Goal: Information Seeking & Learning: Learn about a topic

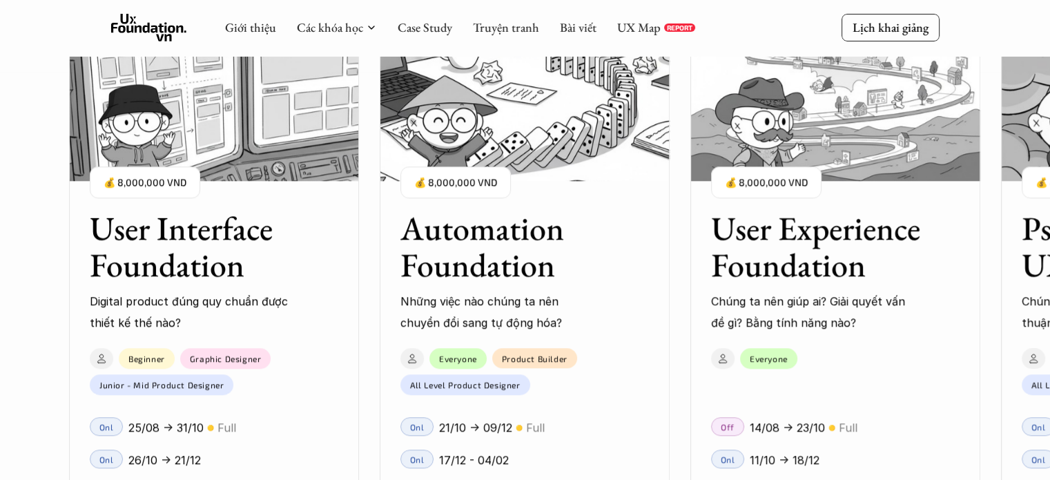
scroll to position [1174, 0]
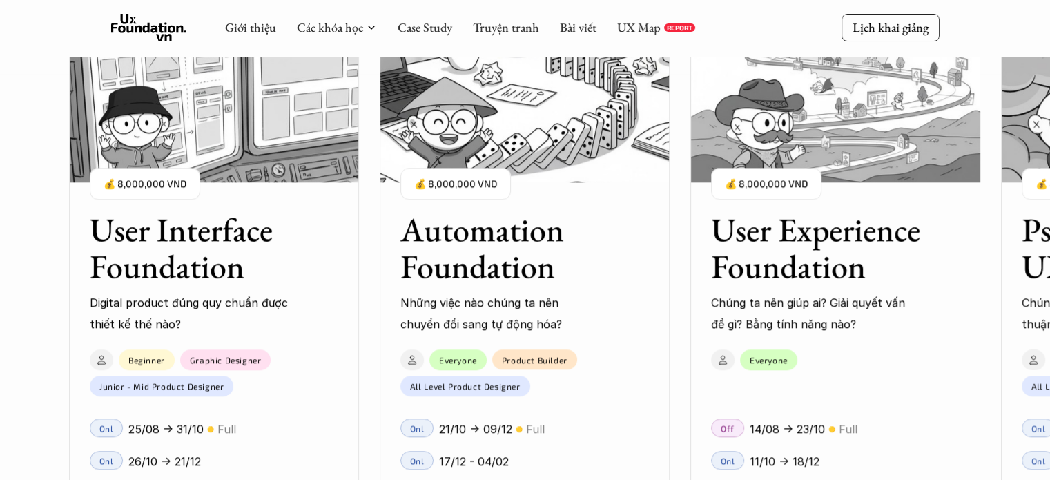
click at [475, 187] on p "💰 8,000,000 VND" at bounding box center [455, 184] width 83 height 19
click at [479, 226] on h3 "Automation Foundation" at bounding box center [507, 247] width 214 height 73
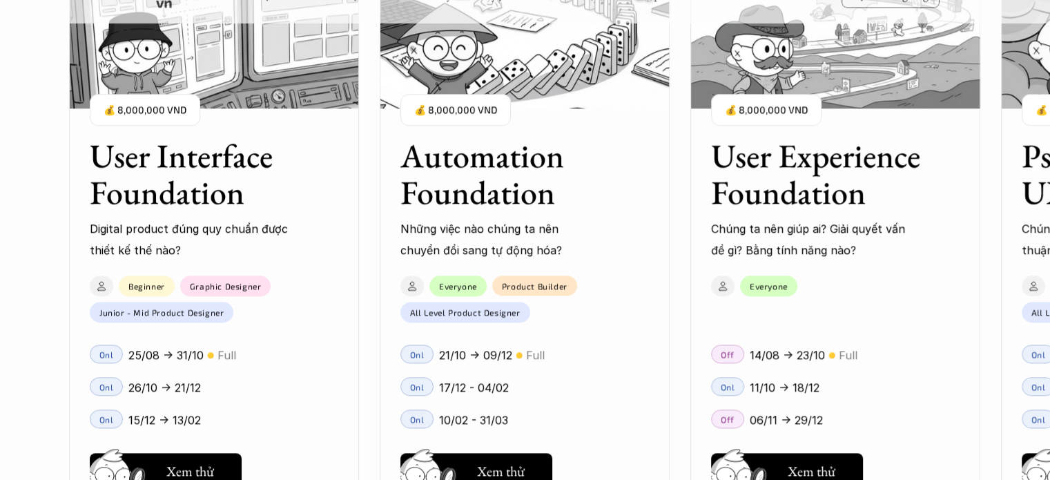
scroll to position [1450, 0]
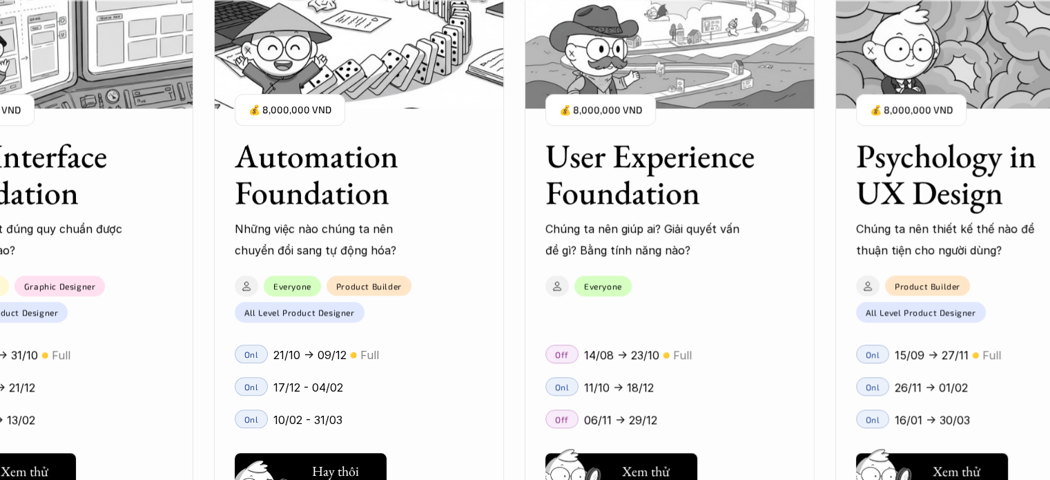
click at [335, 463] on button "Hay thôi Xem thử" at bounding box center [311, 471] width 152 height 36
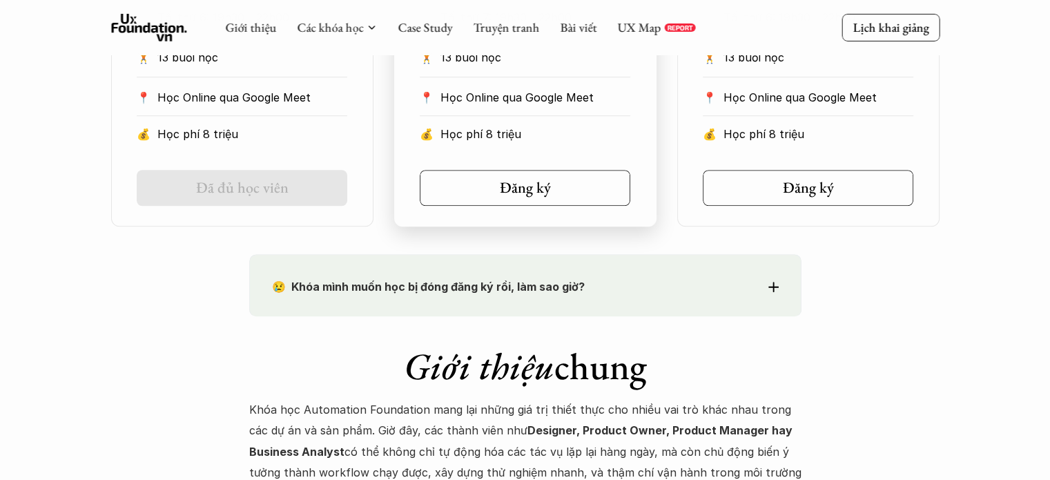
scroll to position [1243, 0]
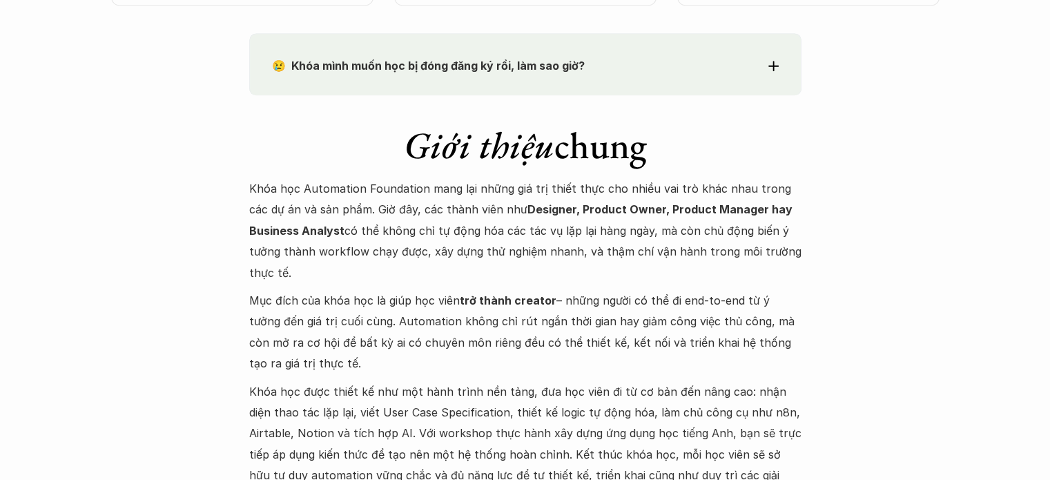
click at [674, 187] on p "Khóa học Automation Foundation mang lại những giá trị thiết thực cho nhiều vai …" at bounding box center [525, 230] width 552 height 105
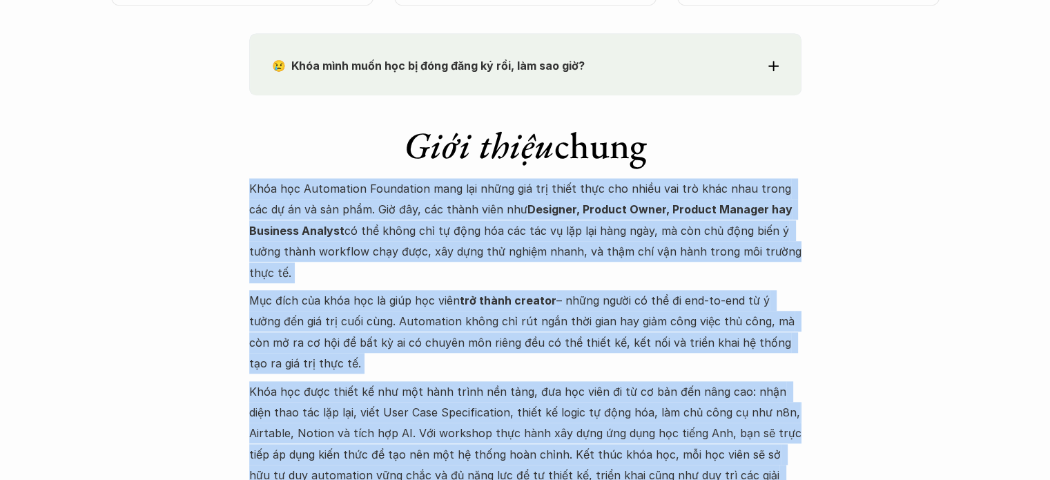
drag, startPoint x: 674, startPoint y: 187, endPoint x: 707, endPoint y: 404, distance: 219.3
click at [712, 405] on div "Khóa học Automation Foundation mang lại những giá trị thiết thực cho nhiều vai …" at bounding box center [525, 342] width 552 height 329
click at [707, 404] on p "Khóa học được thiết kế như một hành trình nền tảng, đưa học viên đi từ cơ bản đ…" at bounding box center [525, 444] width 552 height 126
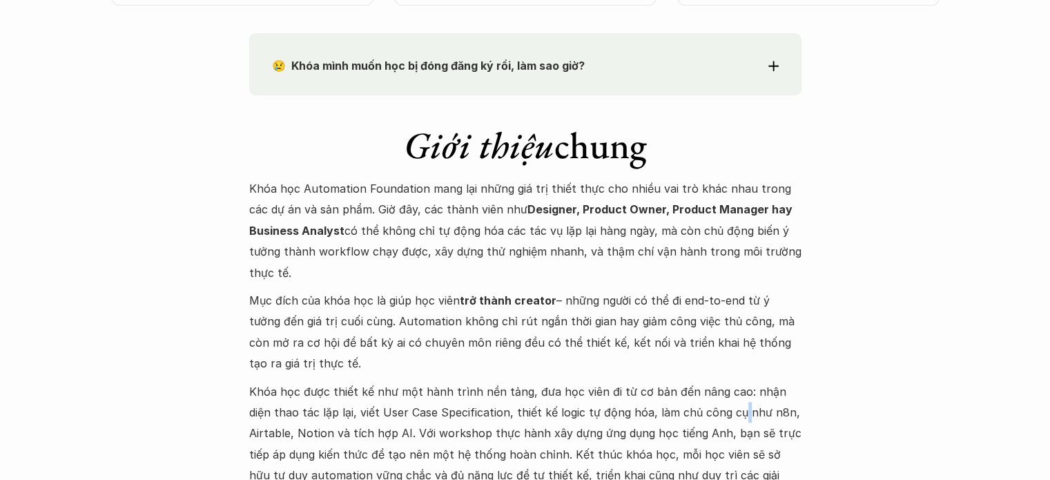
click at [707, 404] on p "Khóa học được thiết kế như một hành trình nền tảng, đưa học viên đi từ cơ bản đ…" at bounding box center [525, 444] width 552 height 126
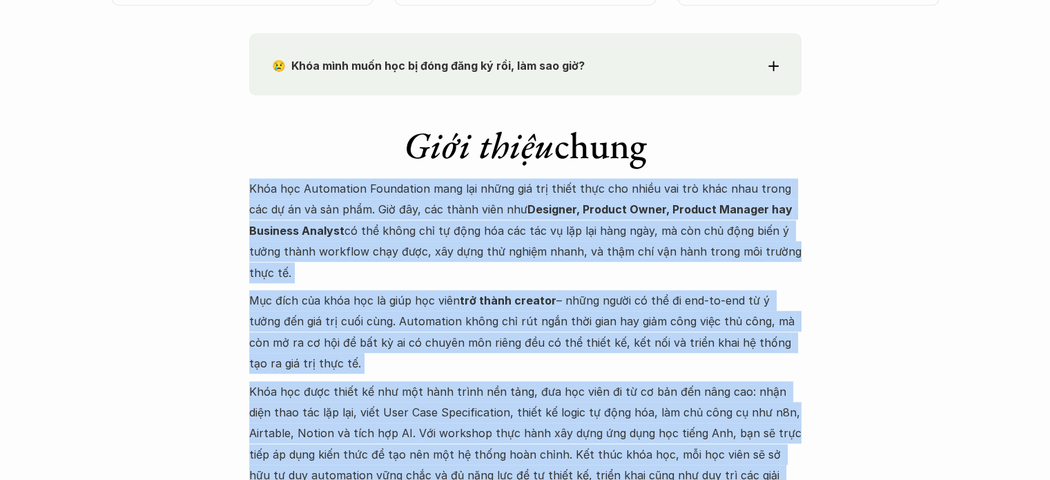
drag, startPoint x: 707, startPoint y: 404, endPoint x: 707, endPoint y: 241, distance: 162.9
click at [707, 241] on div "Khóa học Automation Foundation mang lại những giá trị thiết thực cho nhiều vai …" at bounding box center [525, 342] width 552 height 329
click at [707, 241] on p "Khóa học Automation Foundation mang lại những giá trị thiết thực cho nhiều vai …" at bounding box center [525, 230] width 552 height 105
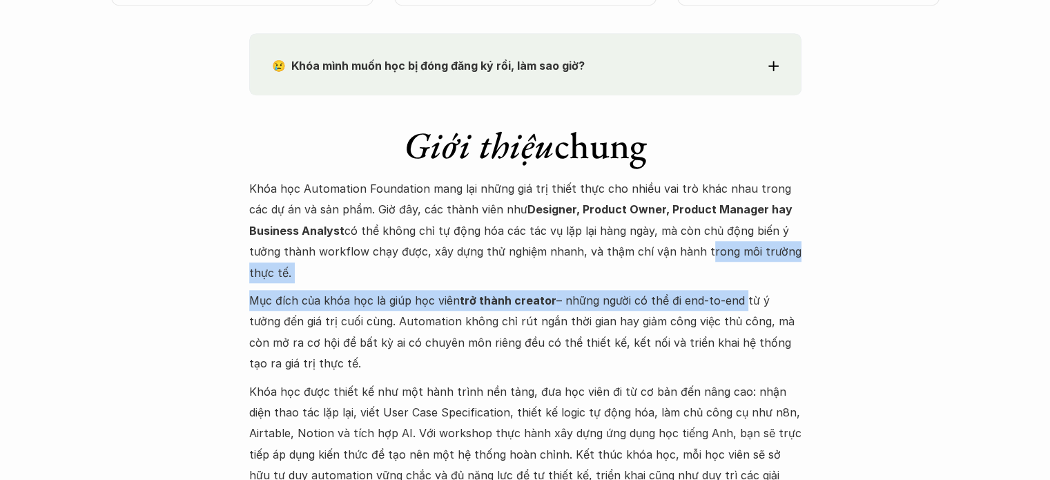
drag, startPoint x: 707, startPoint y: 241, endPoint x: 717, endPoint y: 311, distance: 70.4
click at [717, 311] on div "Khóa học Automation Foundation mang lại những giá trị thiết thực cho nhiều vai …" at bounding box center [525, 342] width 552 height 329
click at [717, 311] on p "Mục đích của khóa học là giúp học viên trở thành creator – những người có thể đ…" at bounding box center [525, 332] width 552 height 84
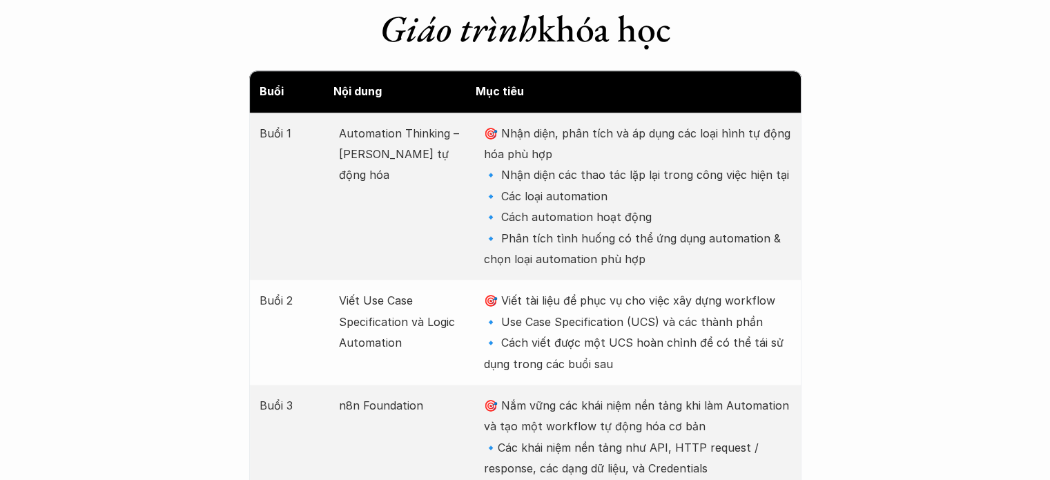
scroll to position [1795, 0]
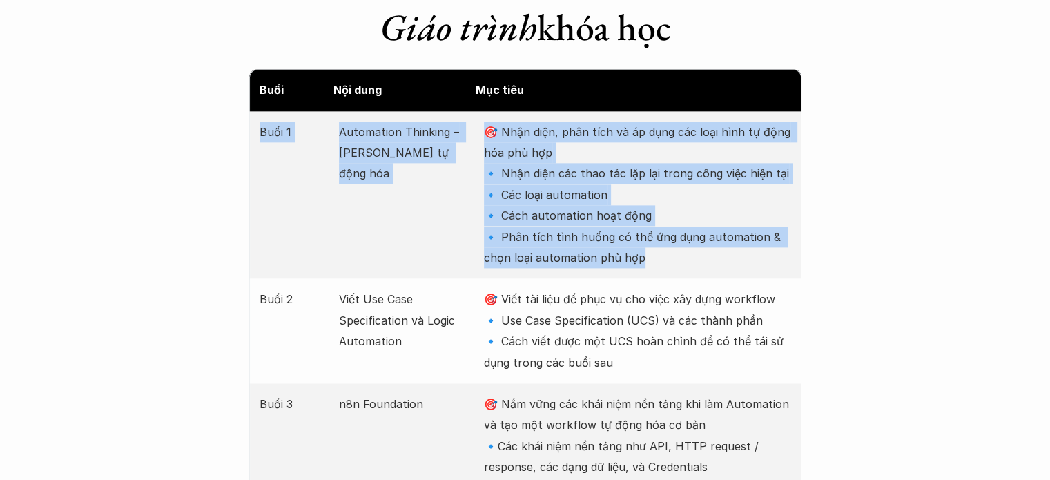
drag, startPoint x: 265, startPoint y: 137, endPoint x: 657, endPoint y: 278, distance: 416.7
click at [657, 278] on div "Buổi 1 Automation Thinking – Tư duy tự động hóa 🎯 Nhận diện, phân tích và áp dụ…" at bounding box center [525, 195] width 552 height 168
drag, startPoint x: 657, startPoint y: 278, endPoint x: 254, endPoint y: 159, distance: 420.3
click at [255, 159] on div "Buổi 1 Automation Thinking – Tư duy tự động hóa 🎯 Nhận diện, phân tích và áp dụ…" at bounding box center [525, 195] width 552 height 168
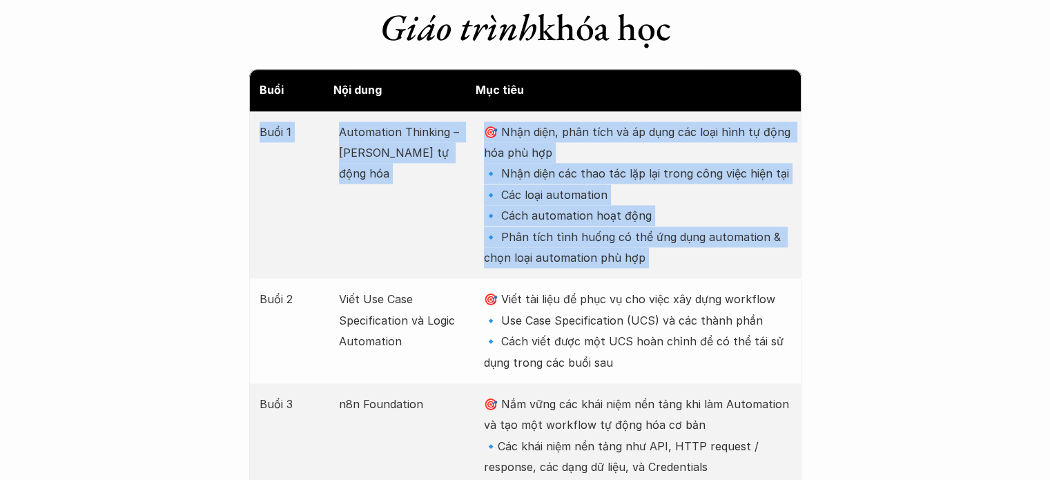
click at [254, 158] on div "Buổi 1 Automation Thinking – Tư duy tự động hóa 🎯 Nhận diện, phân tích và áp dụ…" at bounding box center [525, 195] width 552 height 168
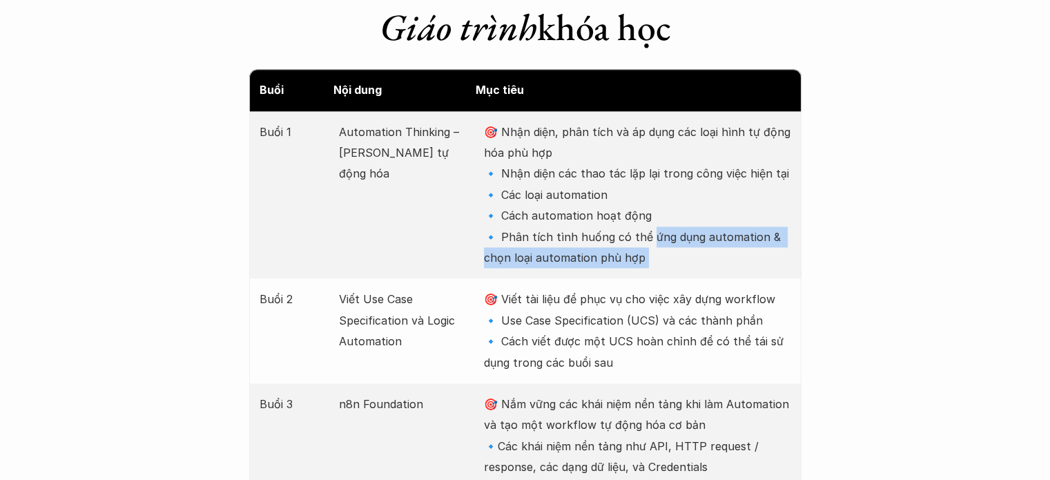
drag, startPoint x: 254, startPoint y: 158, endPoint x: 659, endPoint y: 242, distance: 413.3
click at [659, 242] on div "Buổi 1 Automation Thinking – Tư duy tự động hóa 🎯 Nhận diện, phân tích và áp dụ…" at bounding box center [525, 195] width 552 height 168
click at [659, 242] on p "🎯 Nhận diện, phân tích và áp dụng các loại hình tự động hóa phù hợp 🔹 Nhận diện…" at bounding box center [637, 195] width 307 height 147
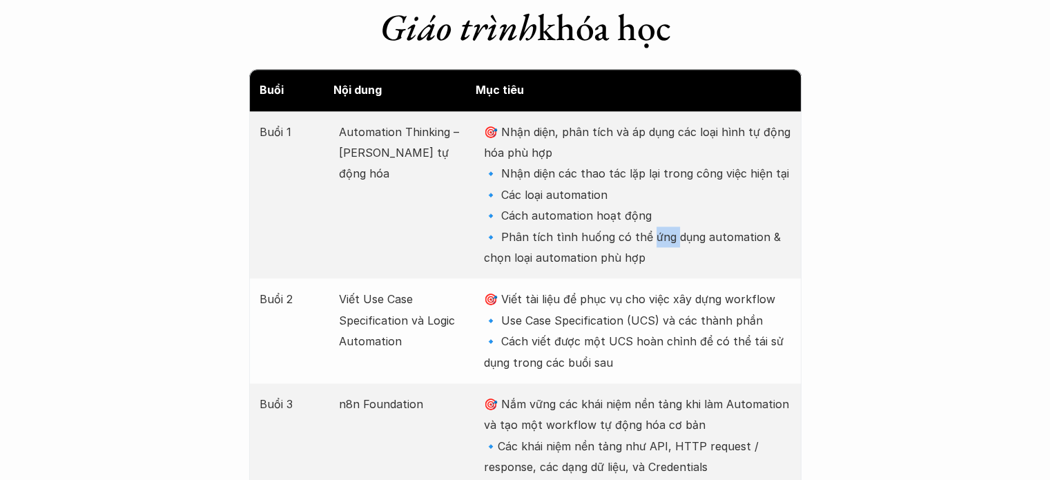
click at [659, 242] on p "🎯 Nhận diện, phân tích và áp dụng các loại hình tự động hóa phù hợp 🔹 Nhận diện…" at bounding box center [637, 195] width 307 height 147
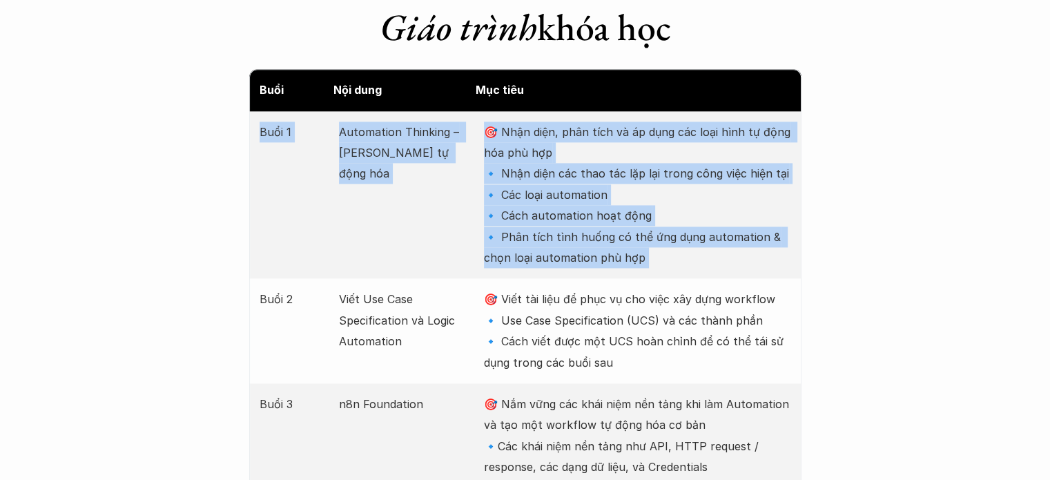
drag, startPoint x: 659, startPoint y: 242, endPoint x: 298, endPoint y: 124, distance: 379.3
click at [300, 124] on div "Buổi 1 Automation Thinking – Tư duy tự động hóa 🎯 Nhận diện, phân tích và áp dụ…" at bounding box center [525, 195] width 552 height 168
click at [298, 124] on p "Buổi 1" at bounding box center [293, 132] width 66 height 21
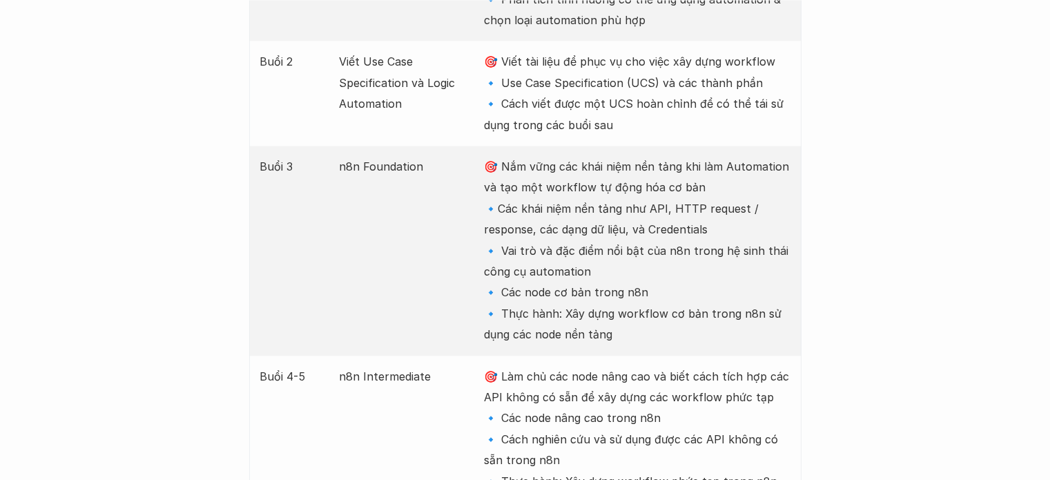
scroll to position [2002, 0]
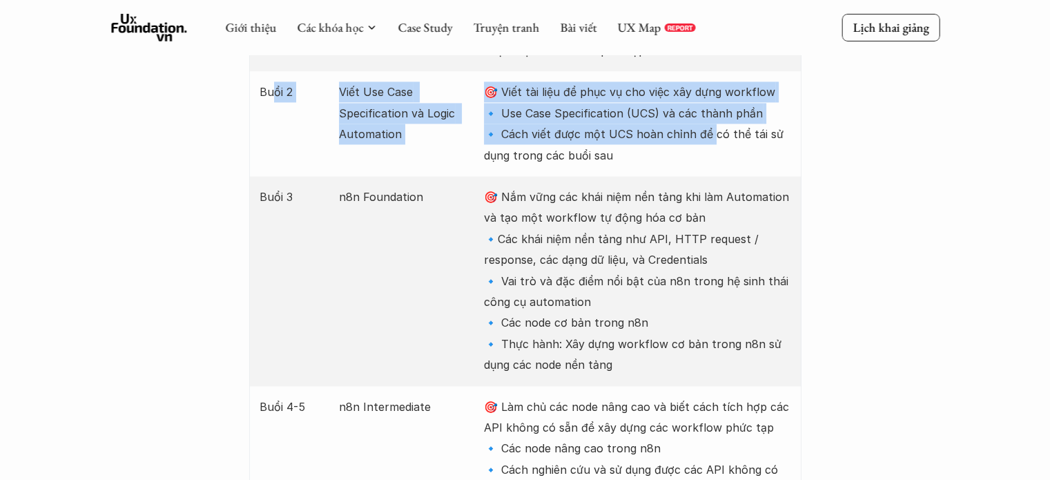
drag, startPoint x: 293, startPoint y: 81, endPoint x: 710, endPoint y: 129, distance: 419.8
click at [710, 129] on div "Buổi 2 Viết Use Case Specification và Logic Automation 🎯 Viết tài liệu để phục …" at bounding box center [525, 123] width 552 height 105
click at [710, 129] on p "🎯 Viết tài liệu để phục vụ cho việc xây dựng workflow 🔹 Use Case Specification …" at bounding box center [637, 123] width 307 height 84
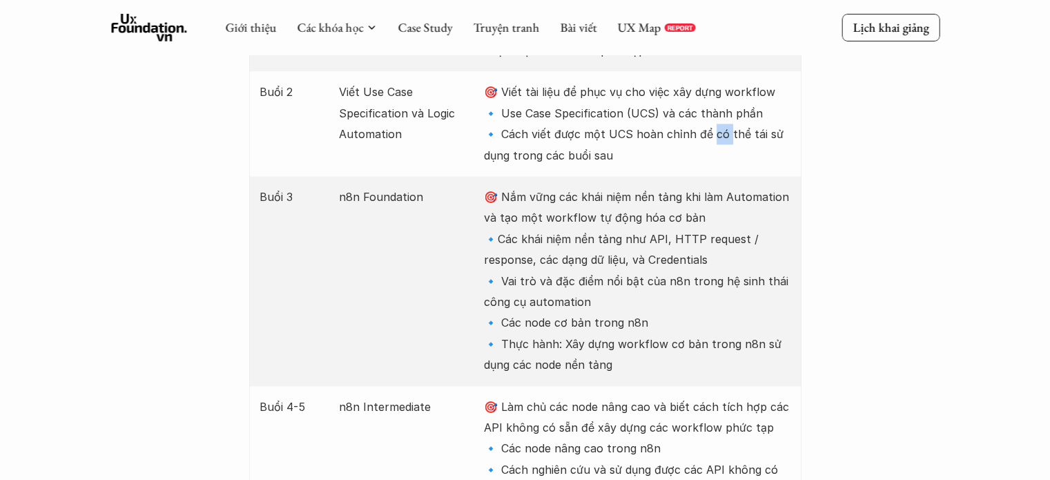
click at [710, 129] on p "🎯 Viết tài liệu để phục vụ cho việc xây dựng workflow 🔹 Use Case Specification …" at bounding box center [637, 123] width 307 height 84
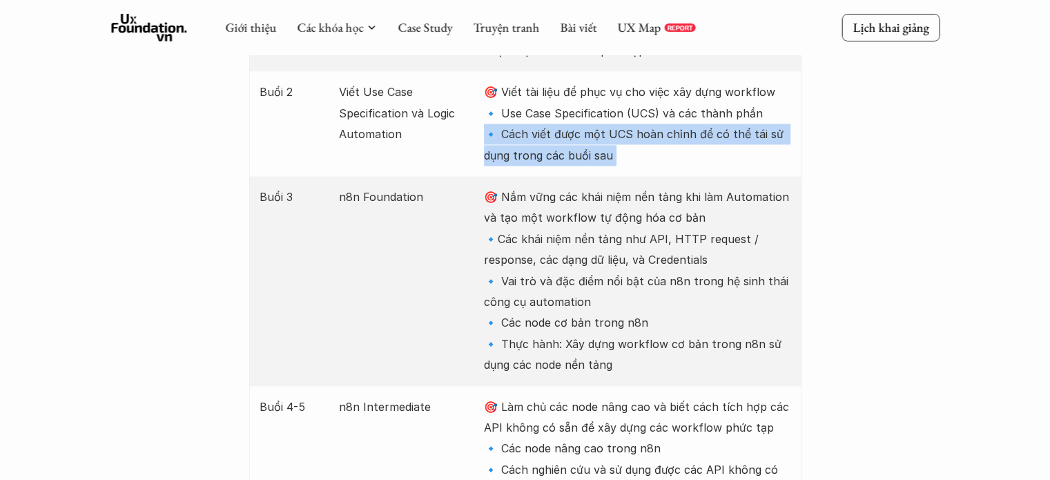
click at [710, 129] on p "🎯 Viết tài liệu để phục vụ cho việc xây dựng workflow 🔹 Use Case Specification …" at bounding box center [637, 123] width 307 height 84
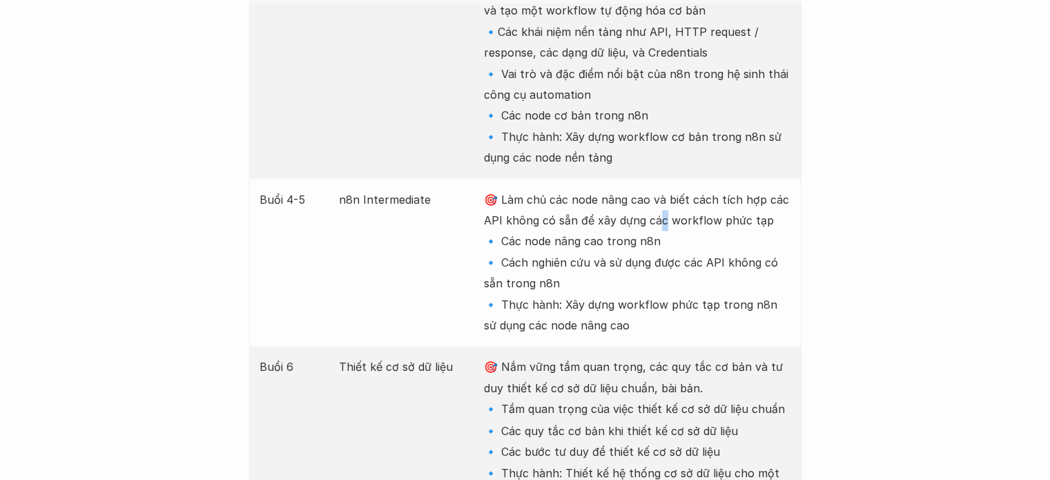
click at [663, 217] on p "🎯 Làm chủ các node nâng cao và biết cách tích hợp các API không có sẵn để xây d…" at bounding box center [637, 262] width 307 height 147
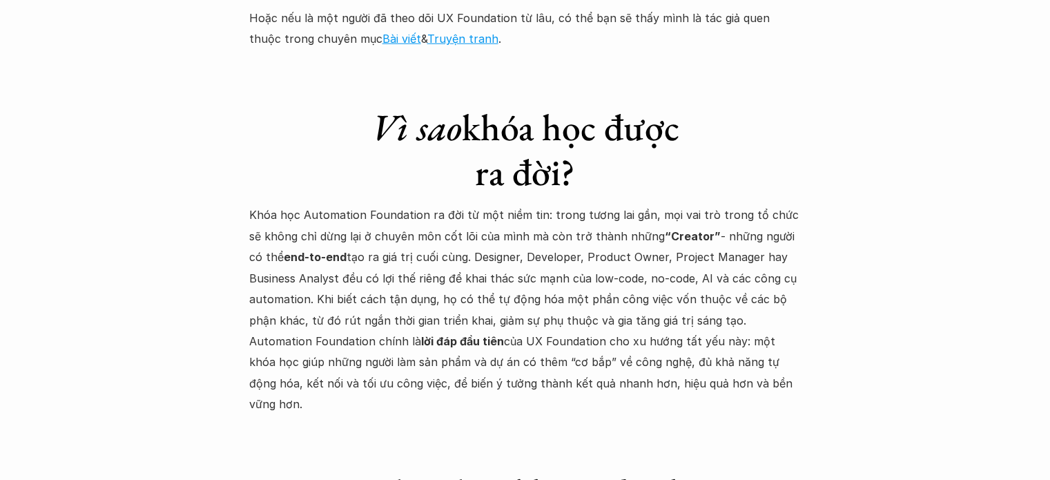
scroll to position [3829, 0]
drag, startPoint x: 714, startPoint y: 261, endPoint x: 734, endPoint y: 345, distance: 85.9
click at [734, 345] on div "Vì sao khóa học được ra đời? Khóa học Automation Foundation ra đời từ một niềm …" at bounding box center [525, 246] width 552 height 338
click at [734, 345] on p "Khóa học Automation Foundation ra đời từ một niềm tin: trong tương lai gần, mọi…" at bounding box center [525, 309] width 552 height 210
drag, startPoint x: 727, startPoint y: 369, endPoint x: 745, endPoint y: 165, distance: 205.2
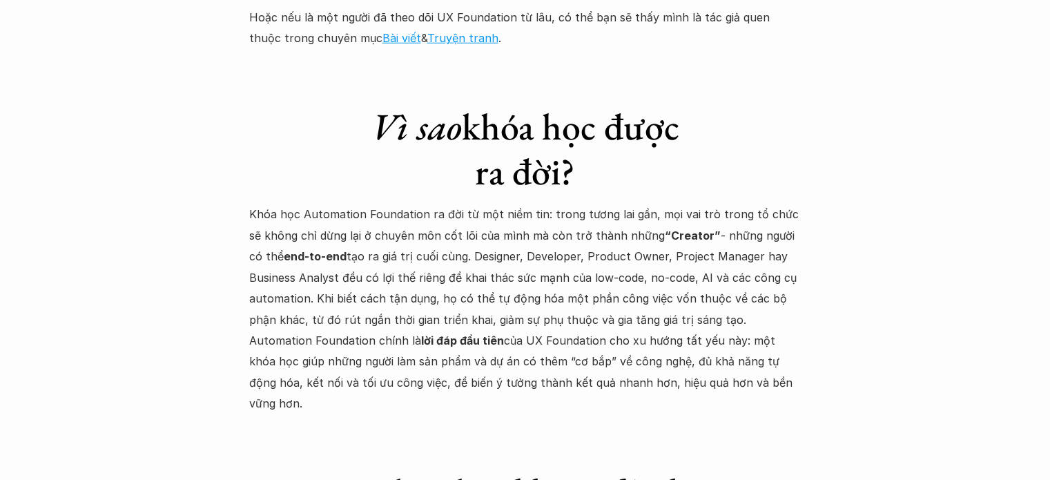
click at [745, 165] on div "Vì sao khóa học được ra đời? Khóa học Automation Foundation ra đời từ một niềm …" at bounding box center [525, 246] width 552 height 338
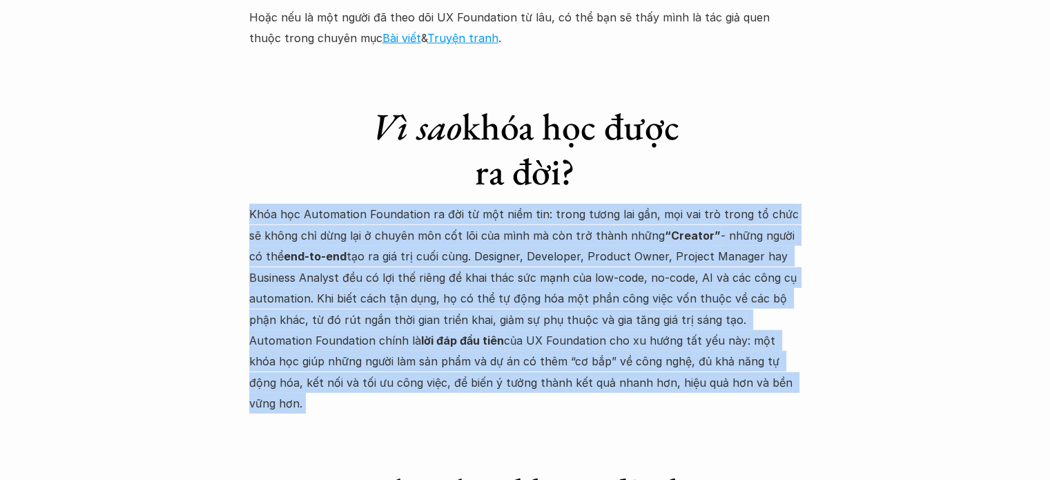
drag, startPoint x: 745, startPoint y: 165, endPoint x: 765, endPoint y: 358, distance: 194.4
click at [765, 358] on div "Vì sao khóa học được ra đời? Khóa học Automation Foundation ra đời từ một niềm …" at bounding box center [525, 246] width 552 height 338
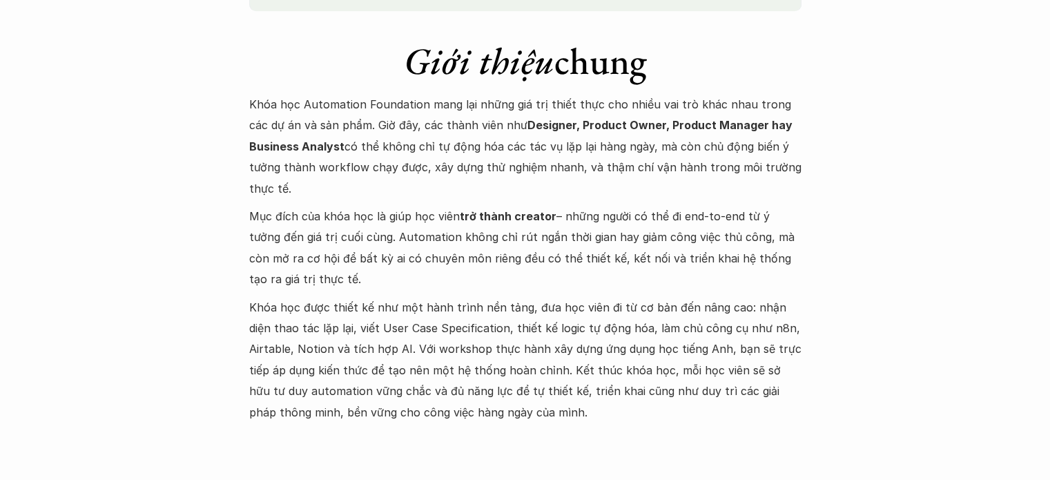
scroll to position [1334, 0]
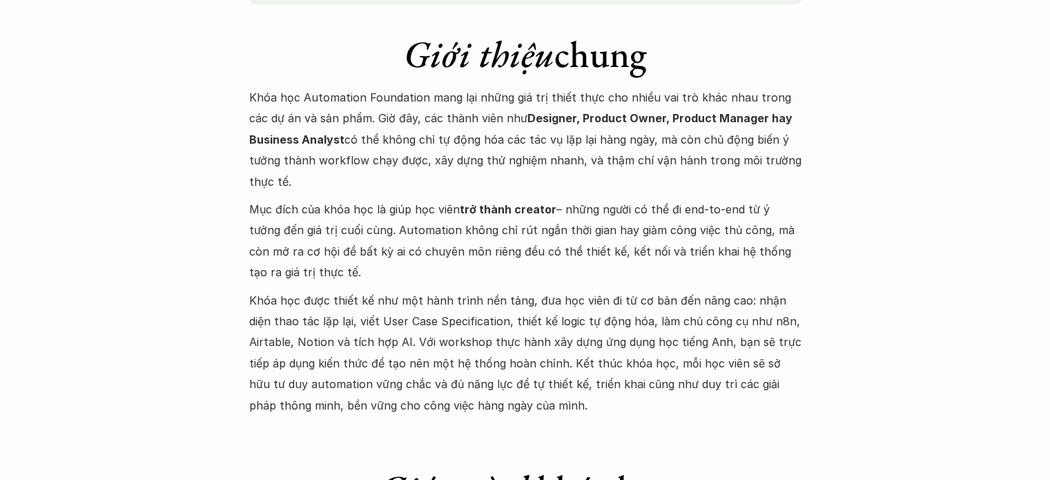
click at [694, 278] on p "Mục đích của khóa học là giúp học viên trở thành creator – những người có thể đ…" at bounding box center [525, 241] width 552 height 84
click at [660, 157] on p "Khóa học Automation Foundation mang lại những giá trị thiết thực cho nhiều vai …" at bounding box center [525, 139] width 552 height 105
click at [664, 159] on p "Khóa học Automation Foundation mang lại những giá trị thiết thực cho nhiều vai …" at bounding box center [525, 139] width 552 height 105
click at [652, 369] on p "Khóa học được thiết kế như một hành trình nền tảng, đưa học viên đi từ cơ bản đ…" at bounding box center [525, 353] width 552 height 126
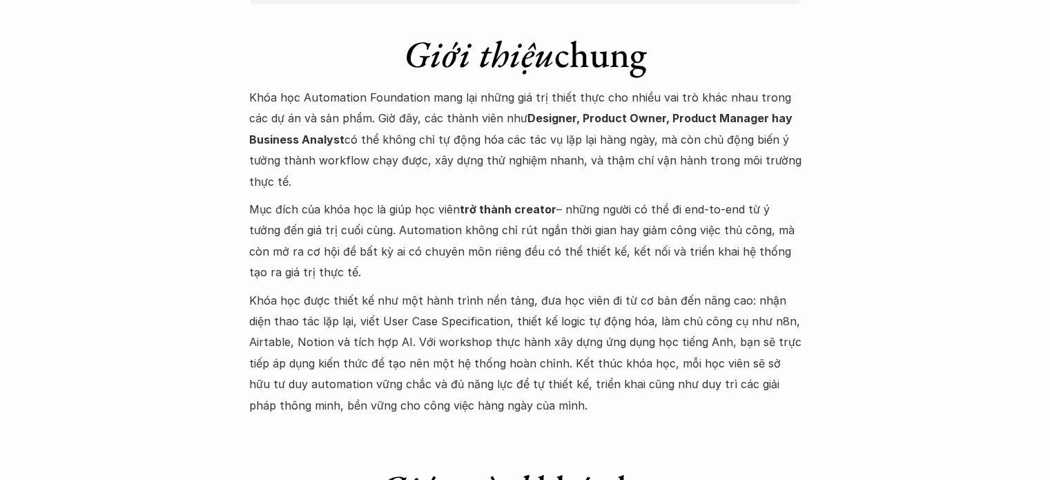
drag, startPoint x: 652, startPoint y: 369, endPoint x: 665, endPoint y: 160, distance: 208.9
click at [665, 160] on div "Khóa học Automation Foundation mang lại những giá trị thiết thực cho nhiều vai …" at bounding box center [525, 251] width 552 height 329
click at [665, 160] on p "Khóa học Automation Foundation mang lại những giá trị thiết thực cho nhiều vai …" at bounding box center [525, 139] width 552 height 105
drag, startPoint x: 665, startPoint y: 160, endPoint x: 671, endPoint y: 385, distance: 224.5
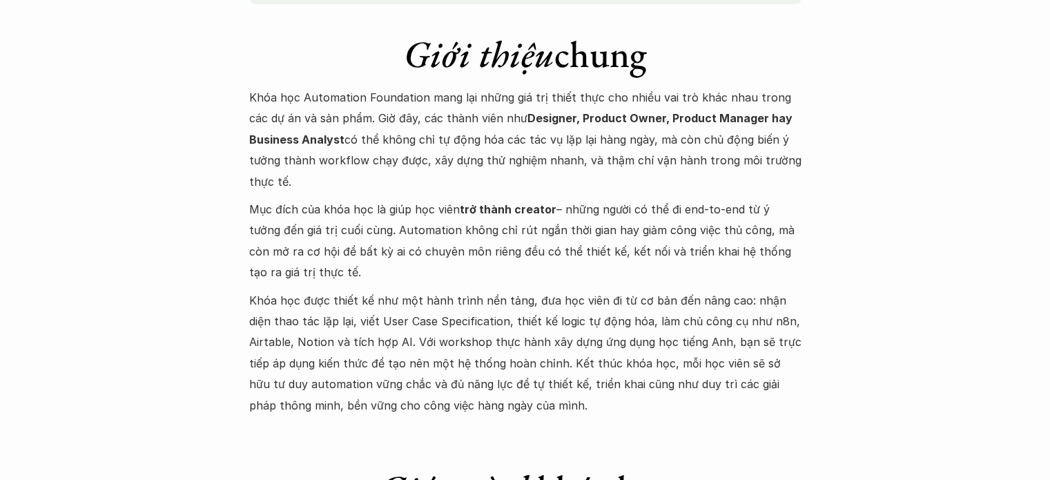
click at [671, 385] on div "Khóa học Automation Foundation mang lại những giá trị thiết thực cho nhiều vai …" at bounding box center [525, 251] width 552 height 329
click at [671, 385] on p "Khóa học được thiết kế như một hành trình nền tảng, đưa học viên đi từ cơ bản đ…" at bounding box center [525, 353] width 552 height 126
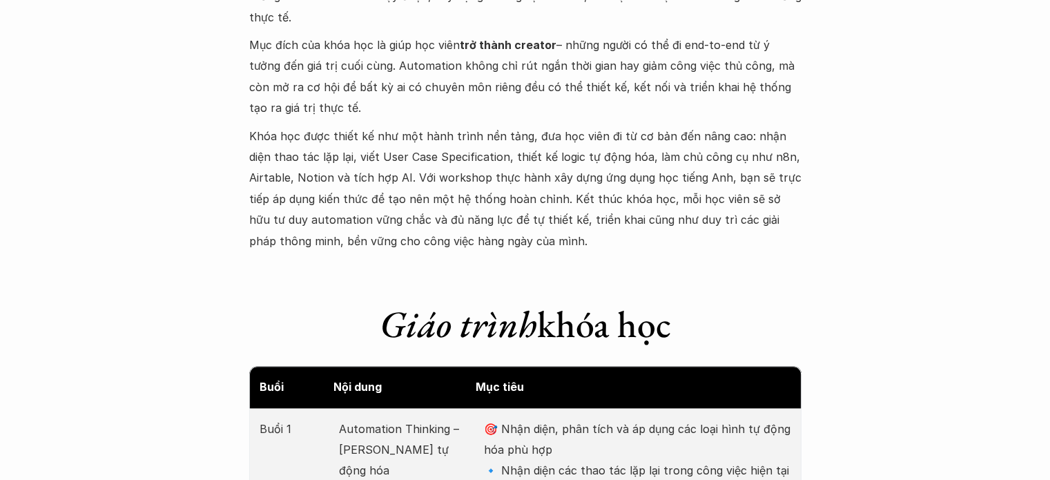
scroll to position [1679, 0]
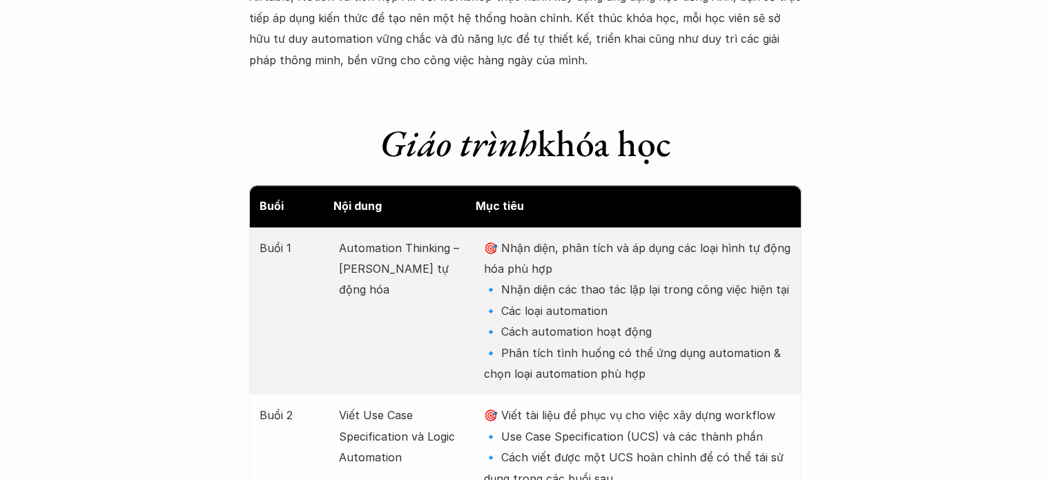
click at [663, 261] on p "🎯 Nhận diện, phân tích và áp dụng các loại hình tự động hóa phù hợp 🔹 Nhận diện…" at bounding box center [637, 311] width 307 height 147
drag, startPoint x: 663, startPoint y: 261, endPoint x: 688, endPoint y: 365, distance: 106.5
click at [688, 365] on p "🎯 Nhận diện, phân tích và áp dụng các loại hình tự động hóa phù hợp 🔹 Nhận diện…" at bounding box center [637, 311] width 307 height 147
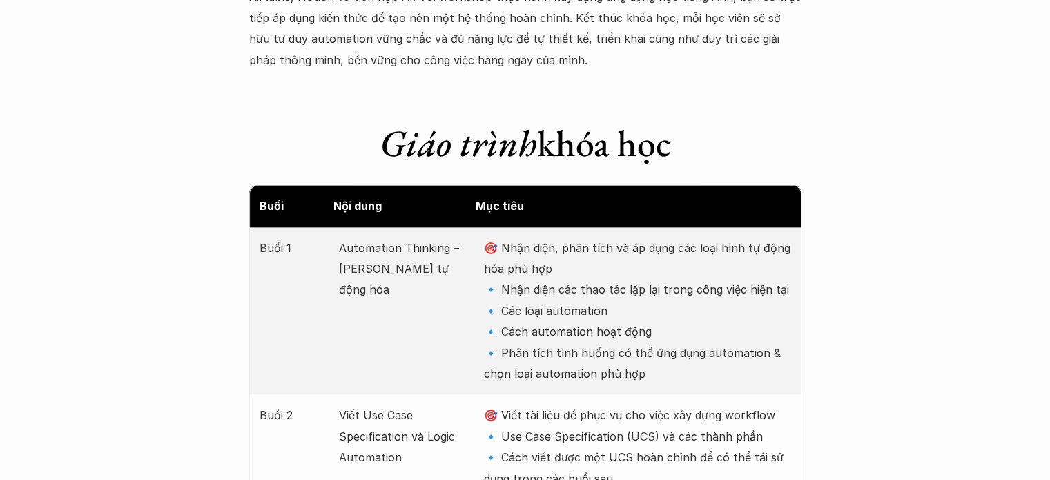
click at [688, 365] on p "🎯 Nhận diện, phân tích và áp dụng các loại hình tự động hóa phù hợp 🔹 Nhận diện…" at bounding box center [637, 311] width 307 height 147
drag, startPoint x: 683, startPoint y: 365, endPoint x: 251, endPoint y: 242, distance: 448.7
click at [251, 242] on div "Buổi 1 Automation Thinking – Tư duy tự động hóa 🎯 Nhận diện, phân tích và áp dụ…" at bounding box center [525, 311] width 552 height 168
drag, startPoint x: 251, startPoint y: 242, endPoint x: 694, endPoint y: 405, distance: 471.6
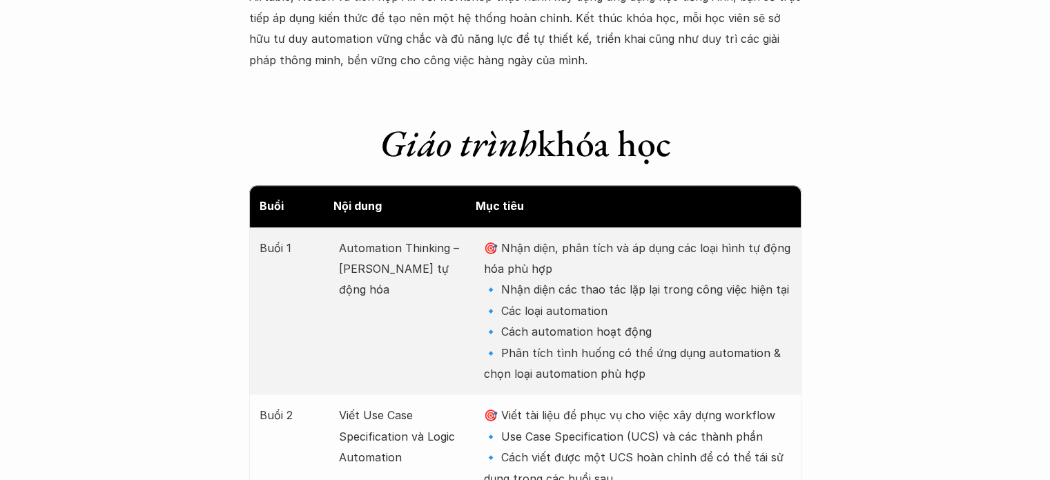
click at [694, 405] on p "🎯 Viết tài liệu để phục vụ cho việc xây dựng workflow 🔹 Use Case Specification …" at bounding box center [637, 447] width 307 height 84
drag, startPoint x: 685, startPoint y: 375, endPoint x: 253, endPoint y: 251, distance: 449.7
click at [253, 251] on div "Buổi 1 Automation Thinking – Tư duy tự động hóa 🎯 Nhận diện, phân tích và áp dụ…" at bounding box center [525, 311] width 552 height 168
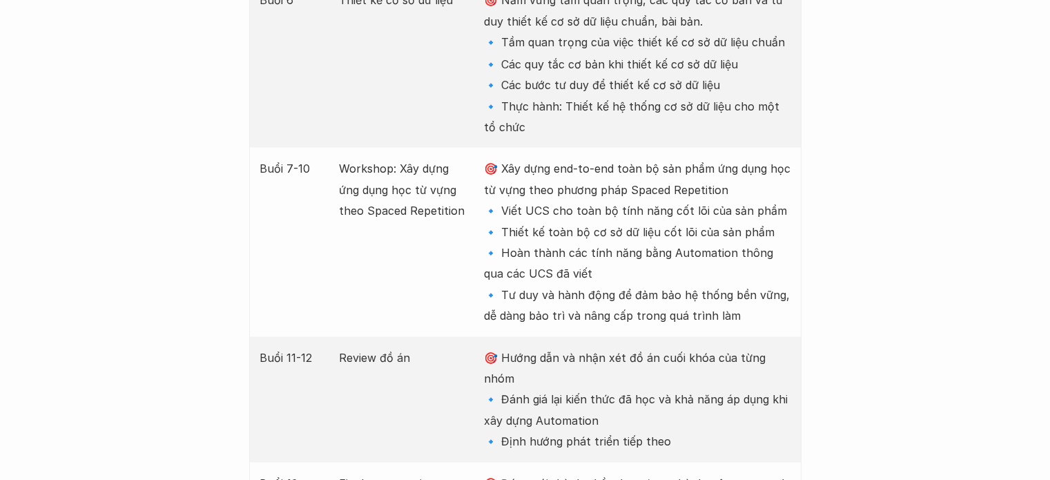
scroll to position [2577, 0]
click at [594, 191] on p "🎯 Xây dựng end-to-end toàn bộ sản phẩm ứng dụng học từ vựng theo phương pháp Sp…" at bounding box center [637, 241] width 307 height 168
drag, startPoint x: 594, startPoint y: 191, endPoint x: 652, endPoint y: 336, distance: 156.2
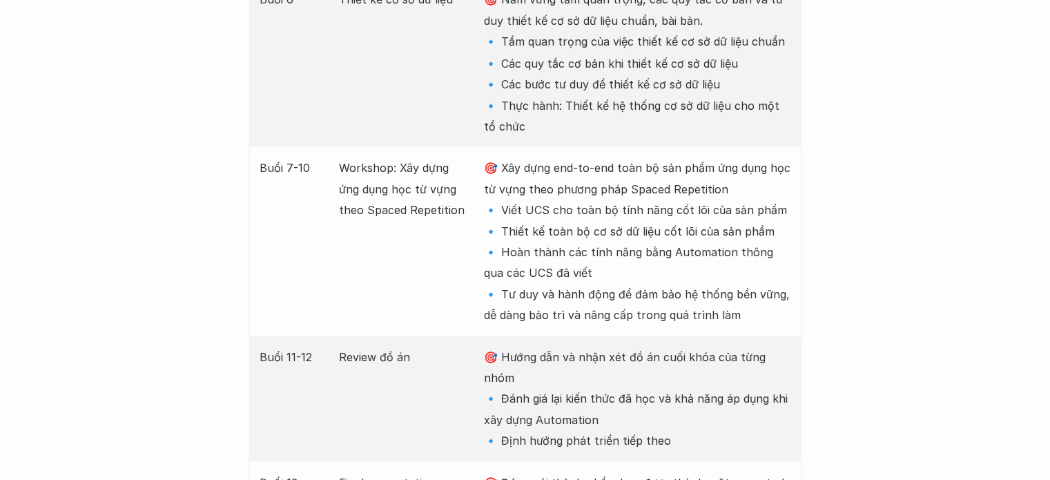
click at [655, 312] on p "🎯 Xây dựng end-to-end toàn bộ sản phẩm ứng dụng học từ vựng theo phương pháp Sp…" at bounding box center [637, 241] width 307 height 168
drag, startPoint x: 655, startPoint y: 312, endPoint x: 650, endPoint y: 185, distance: 127.1
click at [650, 185] on p "🎯 Xây dựng end-to-end toàn bộ sản phẩm ứng dụng học từ vựng theo phương pháp Sp…" at bounding box center [637, 241] width 307 height 168
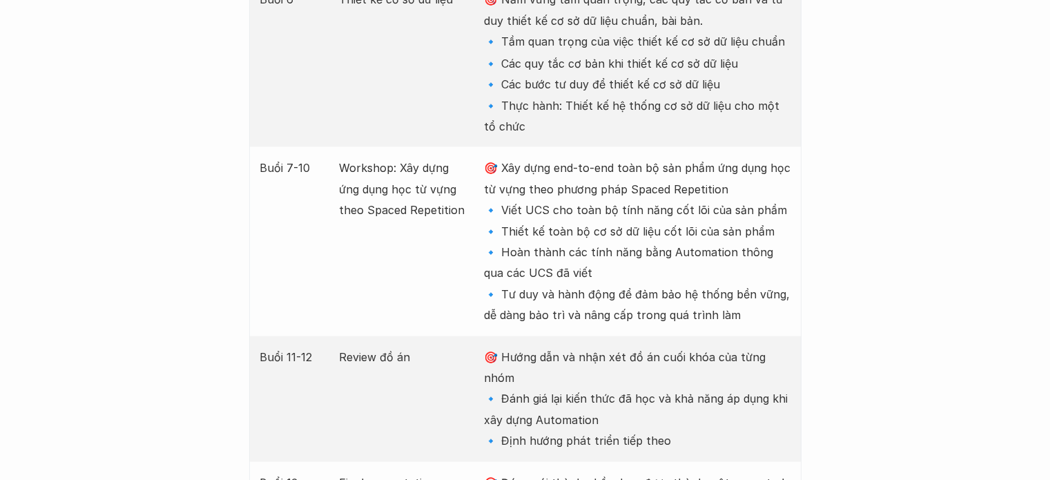
click at [650, 185] on p "🎯 Xây dựng end-to-end toàn bộ sản phẩm ứng dụng học từ vựng theo phương pháp Sp…" at bounding box center [637, 241] width 307 height 168
drag, startPoint x: 650, startPoint y: 185, endPoint x: 672, endPoint y: 304, distance: 121.3
click at [674, 304] on p "🎯 Xây dựng end-to-end toàn bộ sản phẩm ứng dụng học từ vựng theo phương pháp Sp…" at bounding box center [637, 241] width 307 height 168
click at [672, 304] on p "🎯 Xây dựng end-to-end toàn bộ sản phẩm ứng dụng học từ vựng theo phương pháp Sp…" at bounding box center [637, 241] width 307 height 168
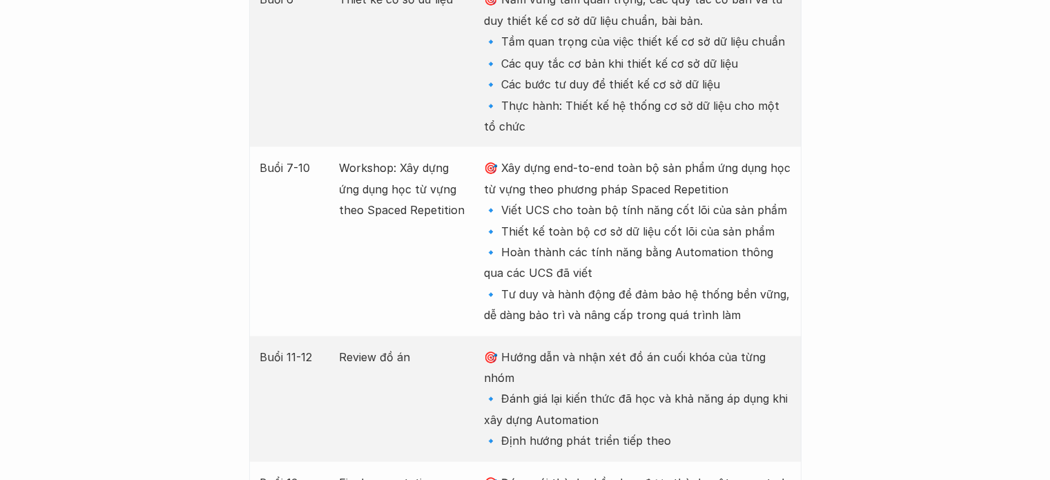
drag, startPoint x: 672, startPoint y: 304, endPoint x: 661, endPoint y: 176, distance: 128.8
click at [661, 176] on p "🎯 Xây dựng end-to-end toàn bộ sản phẩm ứng dụng học từ vựng theo phương pháp Sp…" at bounding box center [637, 241] width 307 height 168
drag, startPoint x: 661, startPoint y: 176, endPoint x: 665, endPoint y: 316, distance: 139.5
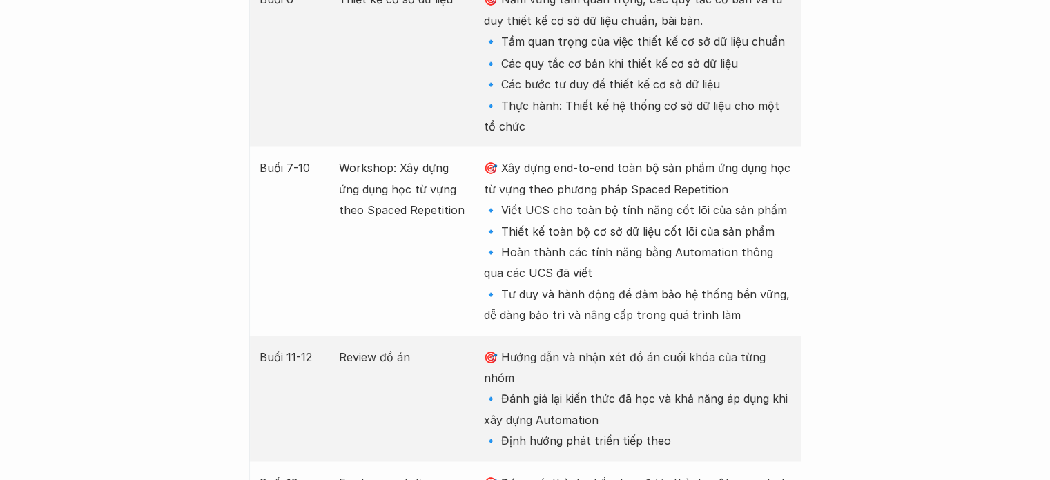
click at [665, 316] on p "🎯 Xây dựng end-to-end toàn bộ sản phẩm ứng dụng học từ vựng theo phương pháp Sp…" at bounding box center [637, 241] width 307 height 168
drag, startPoint x: 665, startPoint y: 316, endPoint x: 677, endPoint y: 179, distance: 137.3
click at [677, 179] on p "🎯 Xây dựng end-to-end toàn bộ sản phẩm ứng dụng học từ vựng theo phương pháp Sp…" at bounding box center [637, 241] width 307 height 168
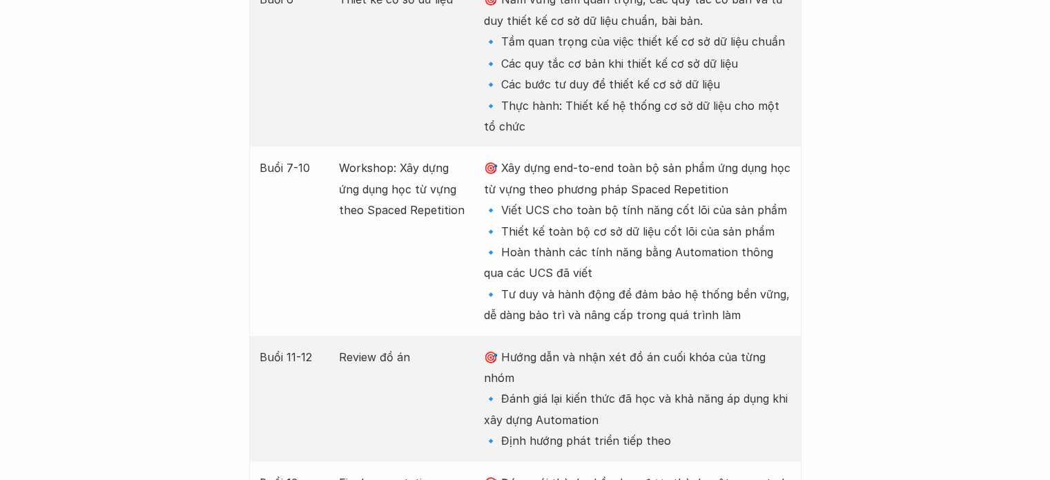
click at [677, 179] on p "🎯 Xây dựng end-to-end toàn bộ sản phẩm ứng dụng học từ vựng theo phương pháp Sp…" at bounding box center [637, 241] width 307 height 168
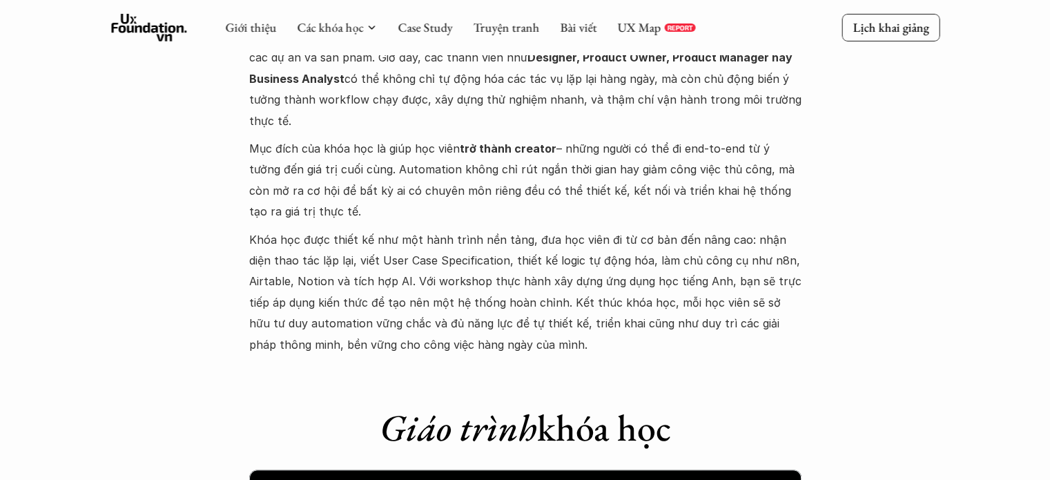
scroll to position [1403, 0]
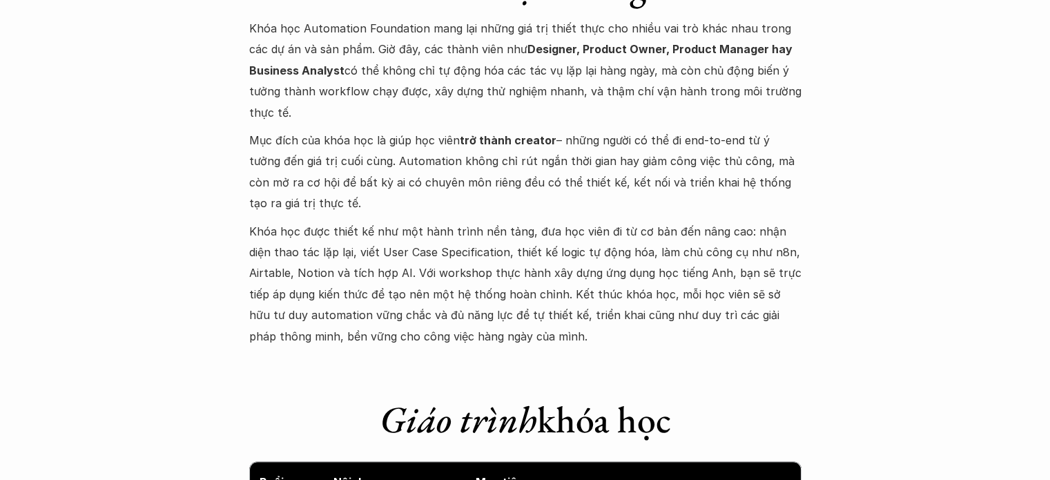
drag, startPoint x: 329, startPoint y: 246, endPoint x: 479, endPoint y: 253, distance: 150.0
click at [479, 253] on p "Khóa học được thiết kế như một hành trình nền tảng, đưa học viên đi từ cơ bản đ…" at bounding box center [525, 284] width 552 height 126
copy p "viết User Case Specification"
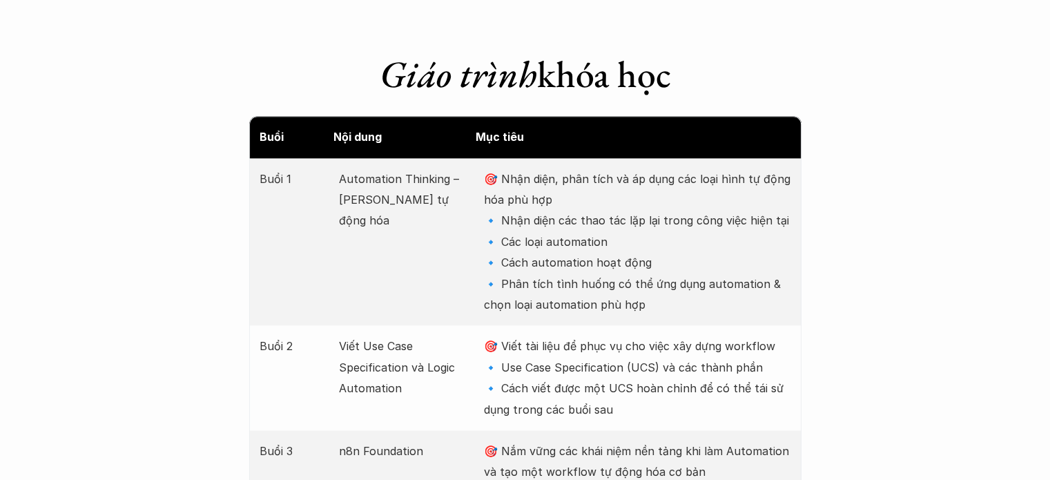
scroll to position [1811, 0]
